Goal: Task Accomplishment & Management: Manage account settings

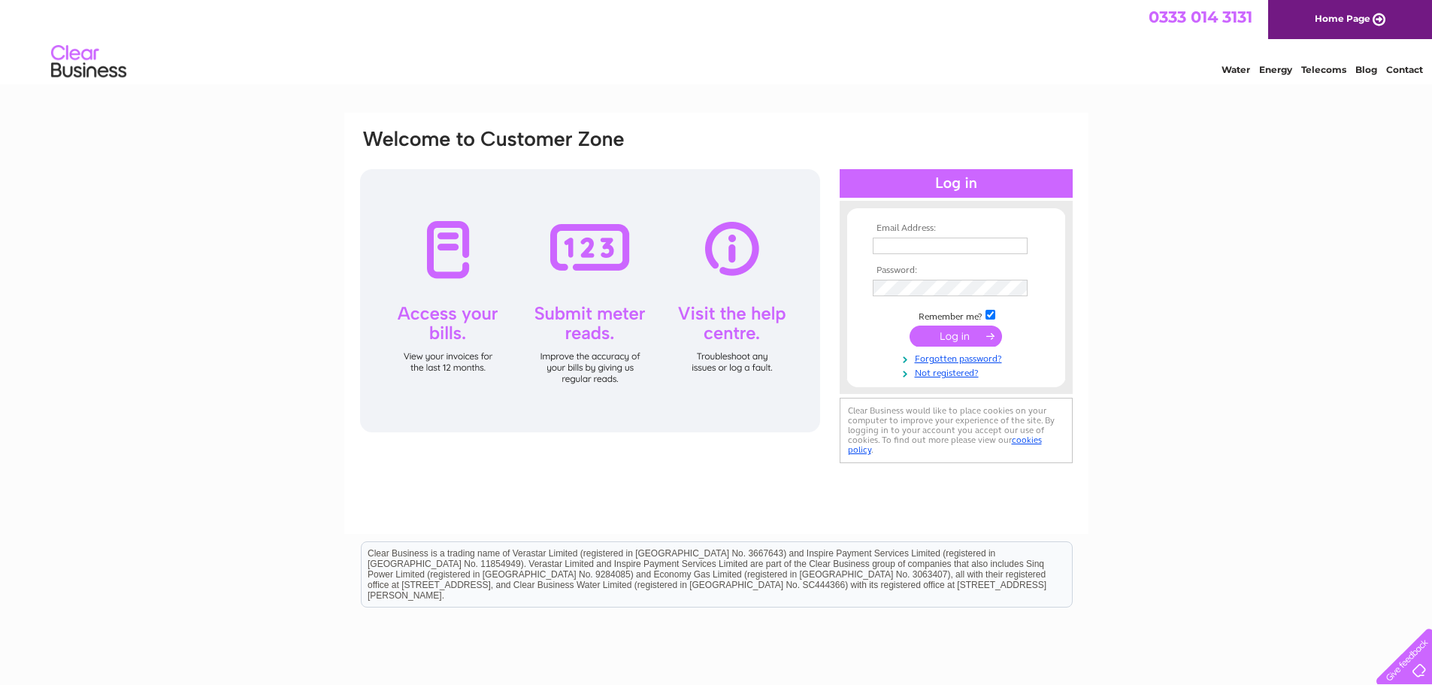
type input "enquiries@ahume.co.uk"
click at [964, 334] on input "submit" at bounding box center [956, 336] width 92 height 21
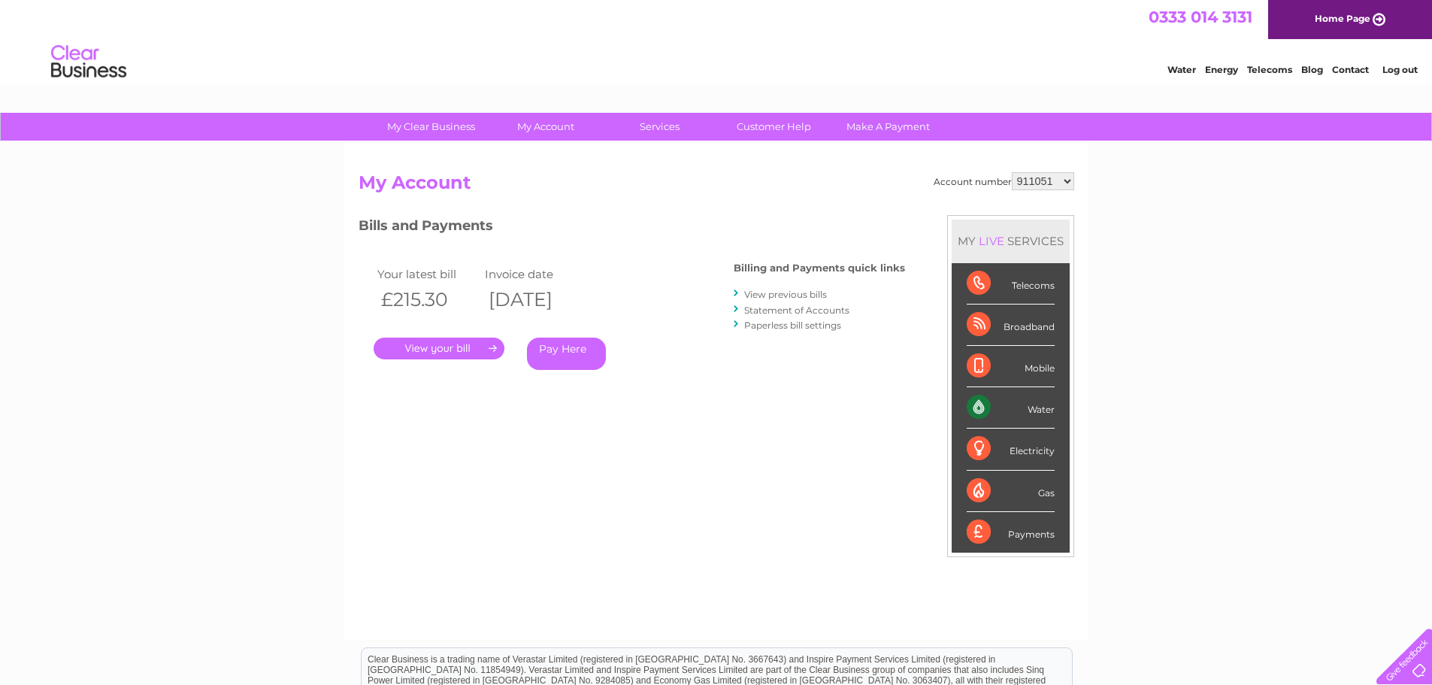
drag, startPoint x: 1064, startPoint y: 180, endPoint x: 1063, endPoint y: 187, distance: 7.6
click at [1064, 180] on select "911051 911052 911053 1136950" at bounding box center [1043, 181] width 62 height 18
select select "911052"
click at [1013, 172] on select "911051 911052 911053 1136950" at bounding box center [1043, 181] width 62 height 18
click at [1068, 184] on select "911051 911052 911053 1136950" at bounding box center [1043, 181] width 62 height 18
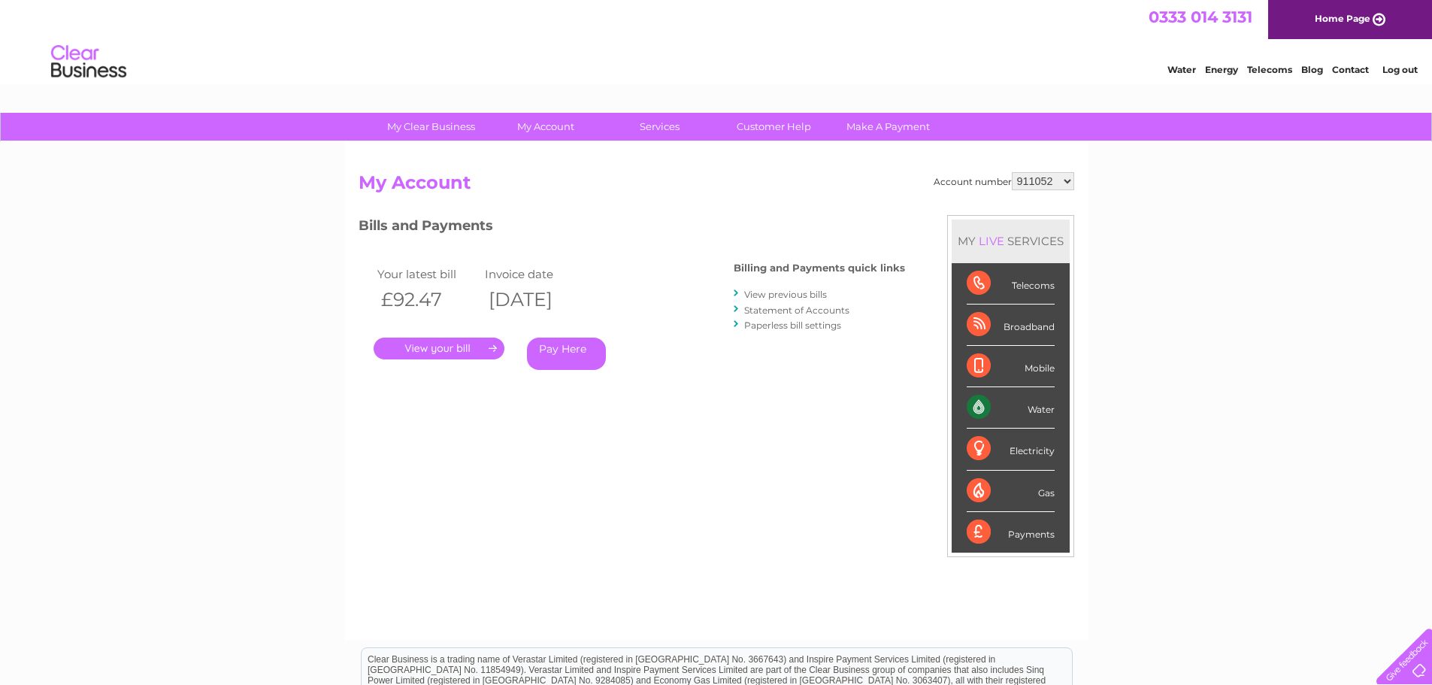
select select "911053"
click at [1013, 172] on select "911051 911052 911053 1136950" at bounding box center [1043, 181] width 62 height 18
click at [1067, 186] on select "911051 911052 911053 1136950" at bounding box center [1043, 181] width 62 height 18
select select "1136950"
click at [1013, 172] on select "911051 911052 911053 1136950" at bounding box center [1043, 181] width 62 height 18
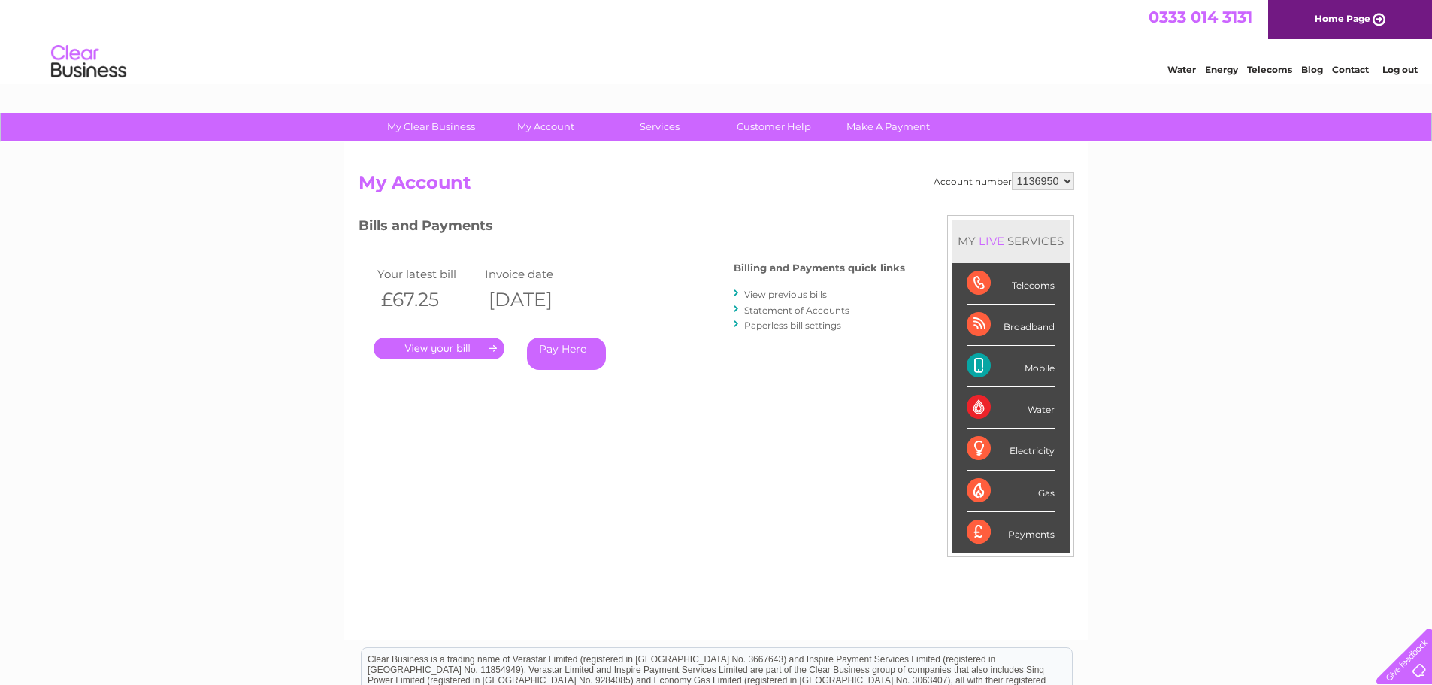
click at [415, 350] on link "." at bounding box center [439, 349] width 131 height 22
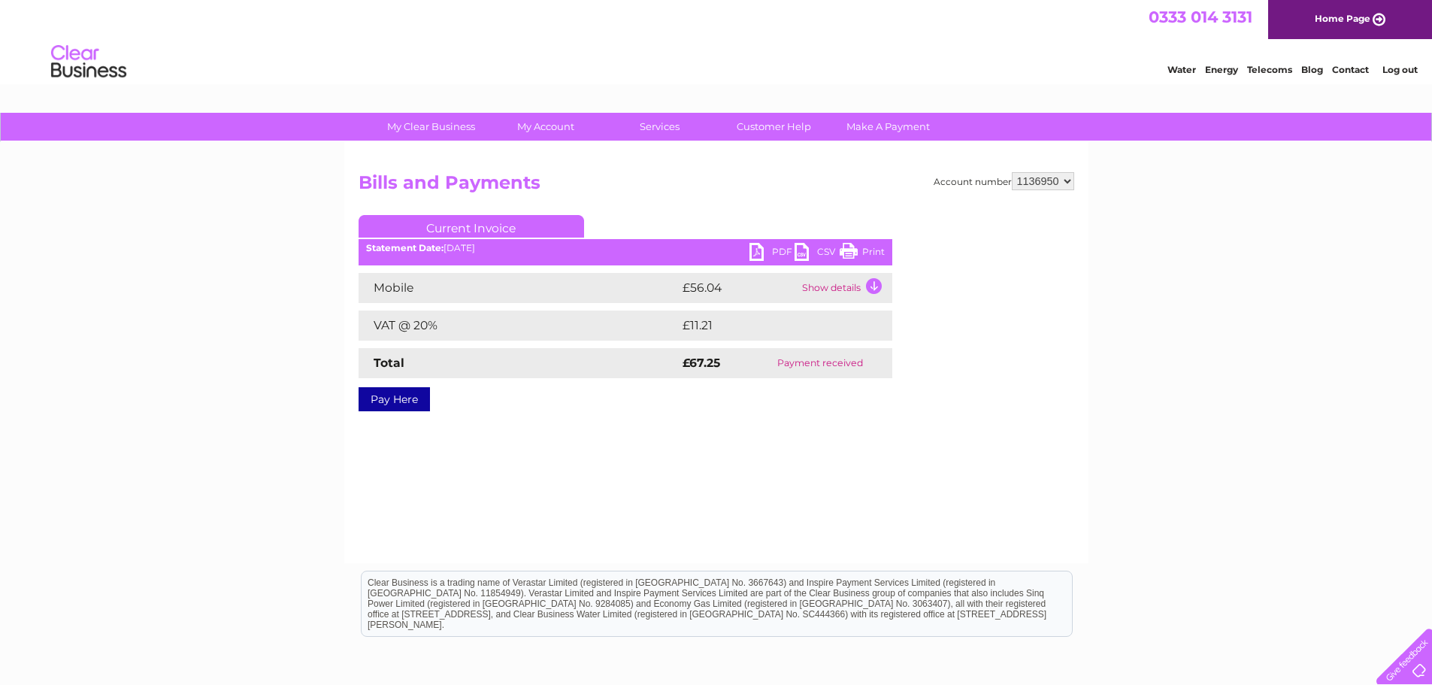
click at [758, 247] on link "PDF" at bounding box center [772, 254] width 45 height 22
